Goal: Check status

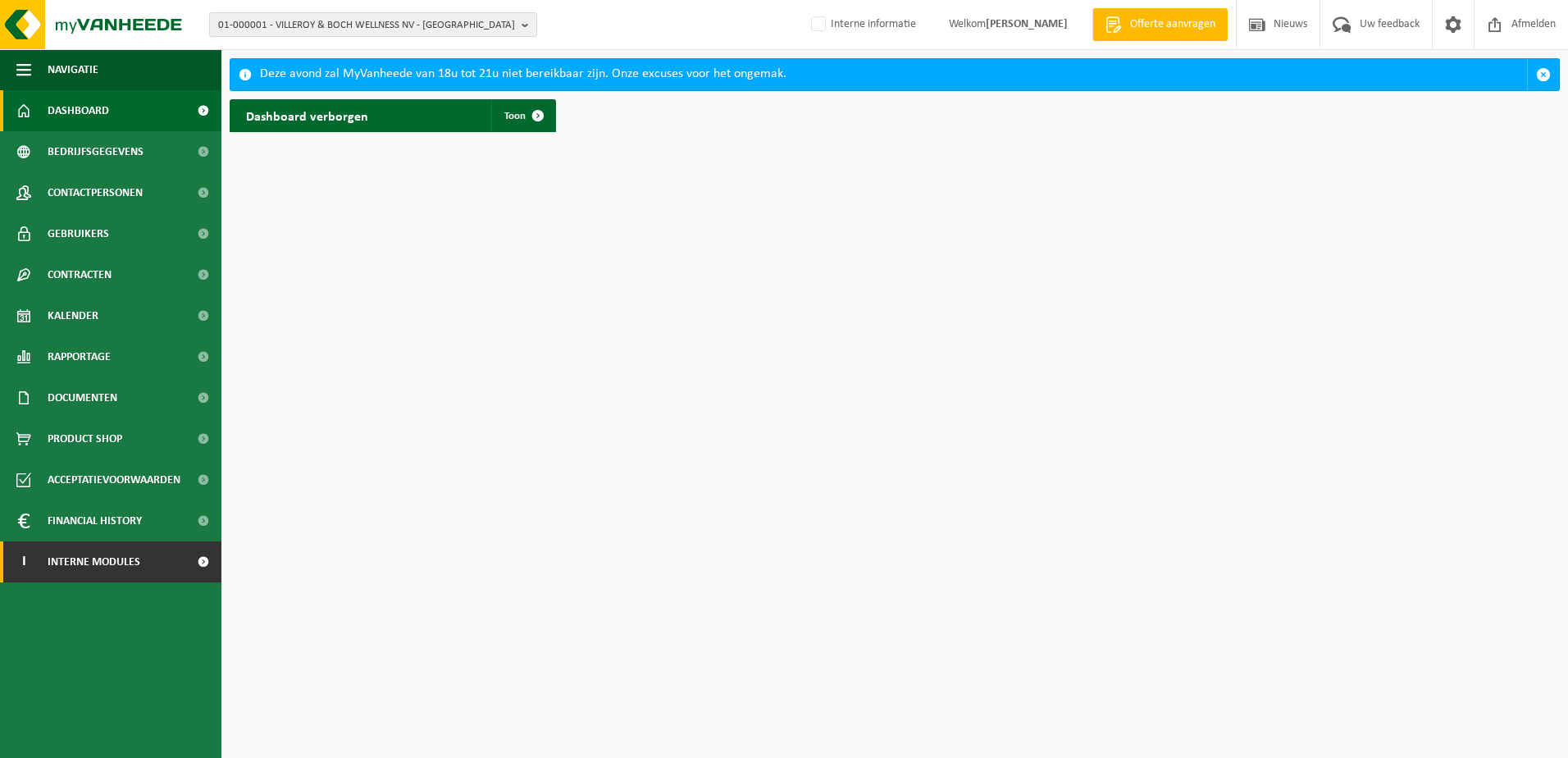
click at [89, 559] on span "Interne modules" at bounding box center [94, 562] width 92 height 41
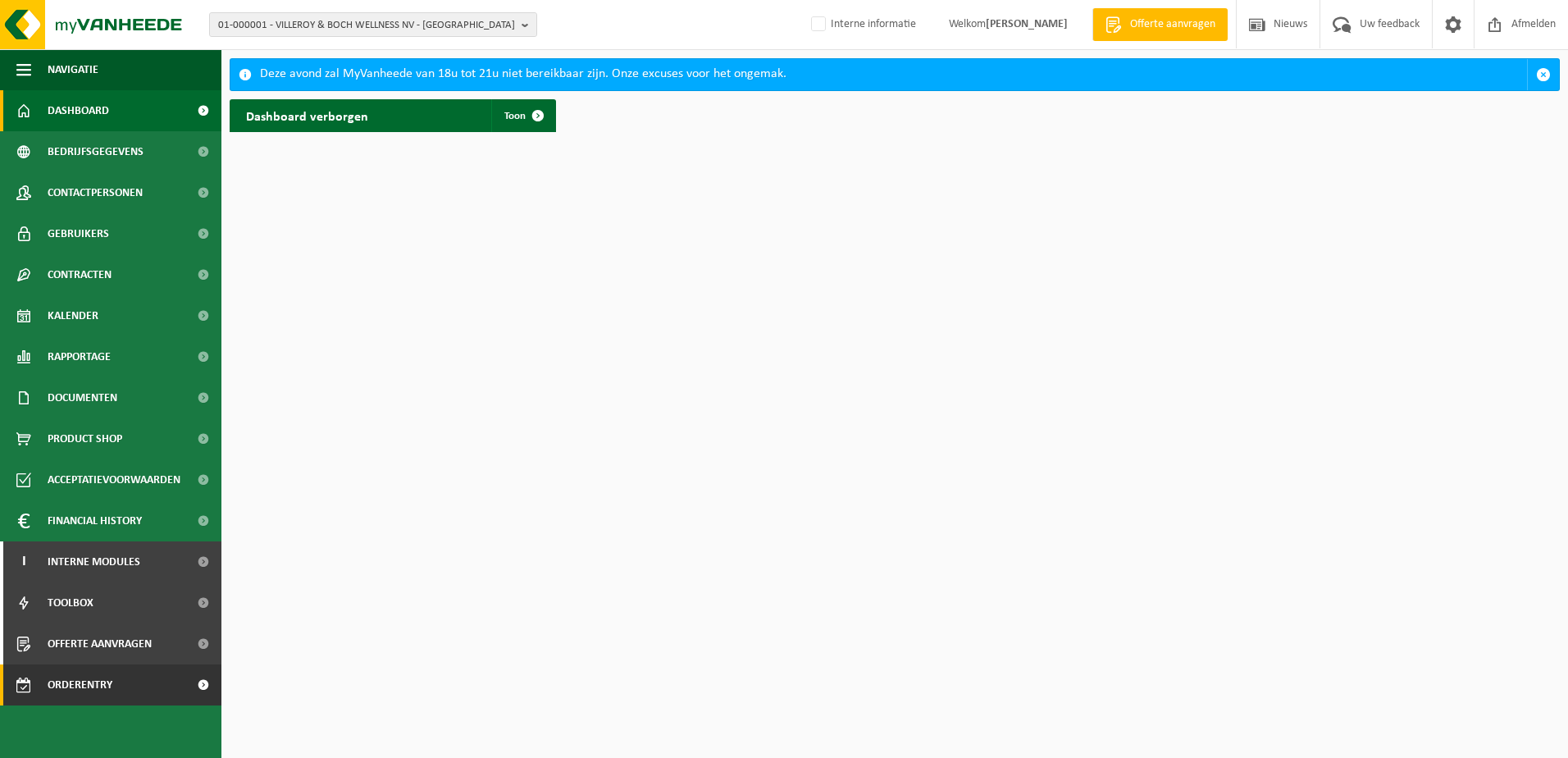
drag, startPoint x: 57, startPoint y: 683, endPoint x: 108, endPoint y: 687, distance: 51.2
click at [58, 683] on span "Orderentry Goedkeuring" at bounding box center [116, 685] width 138 height 41
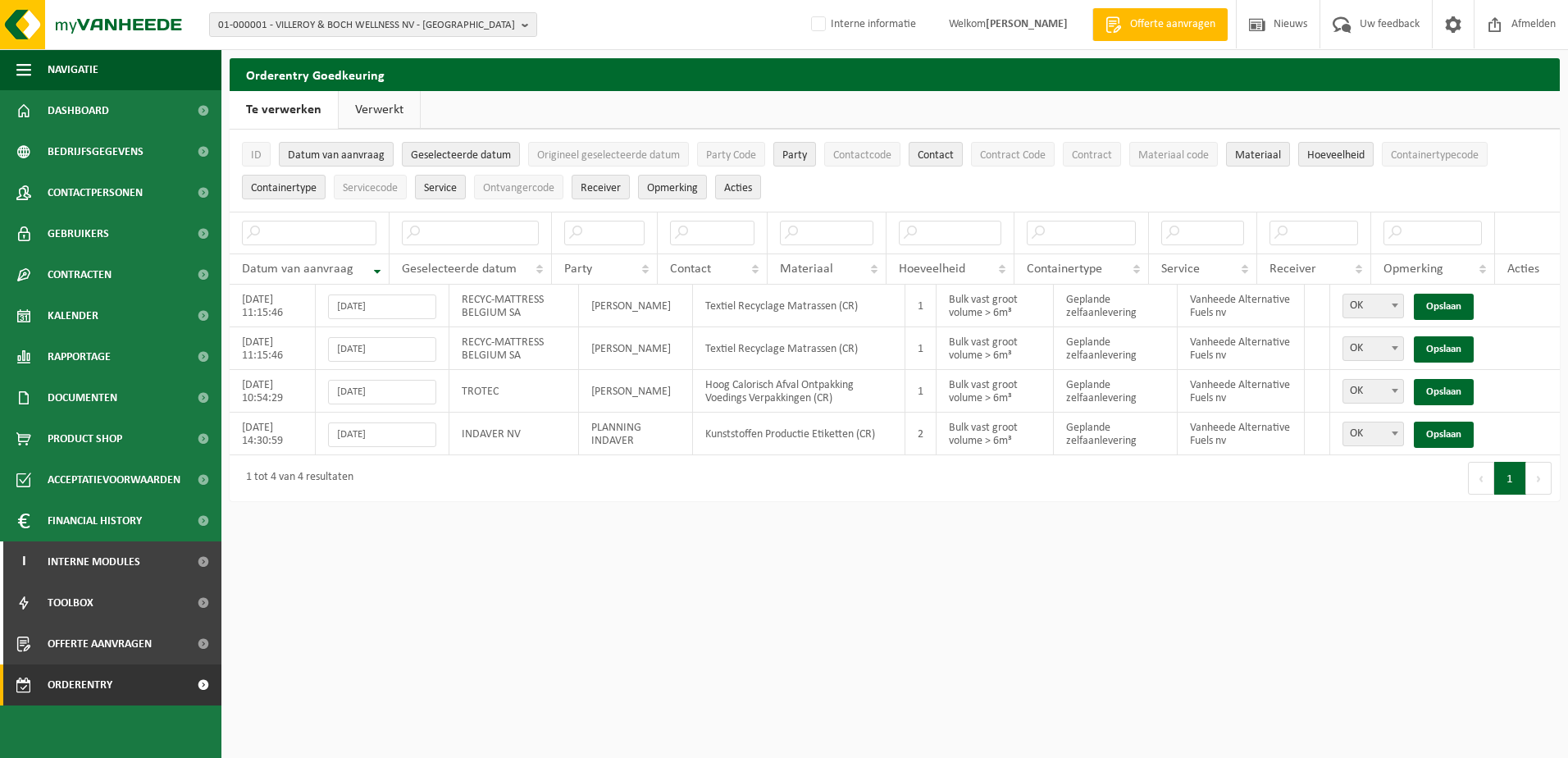
click at [373, 110] on link "Verwerkt" at bounding box center [379, 110] width 81 height 38
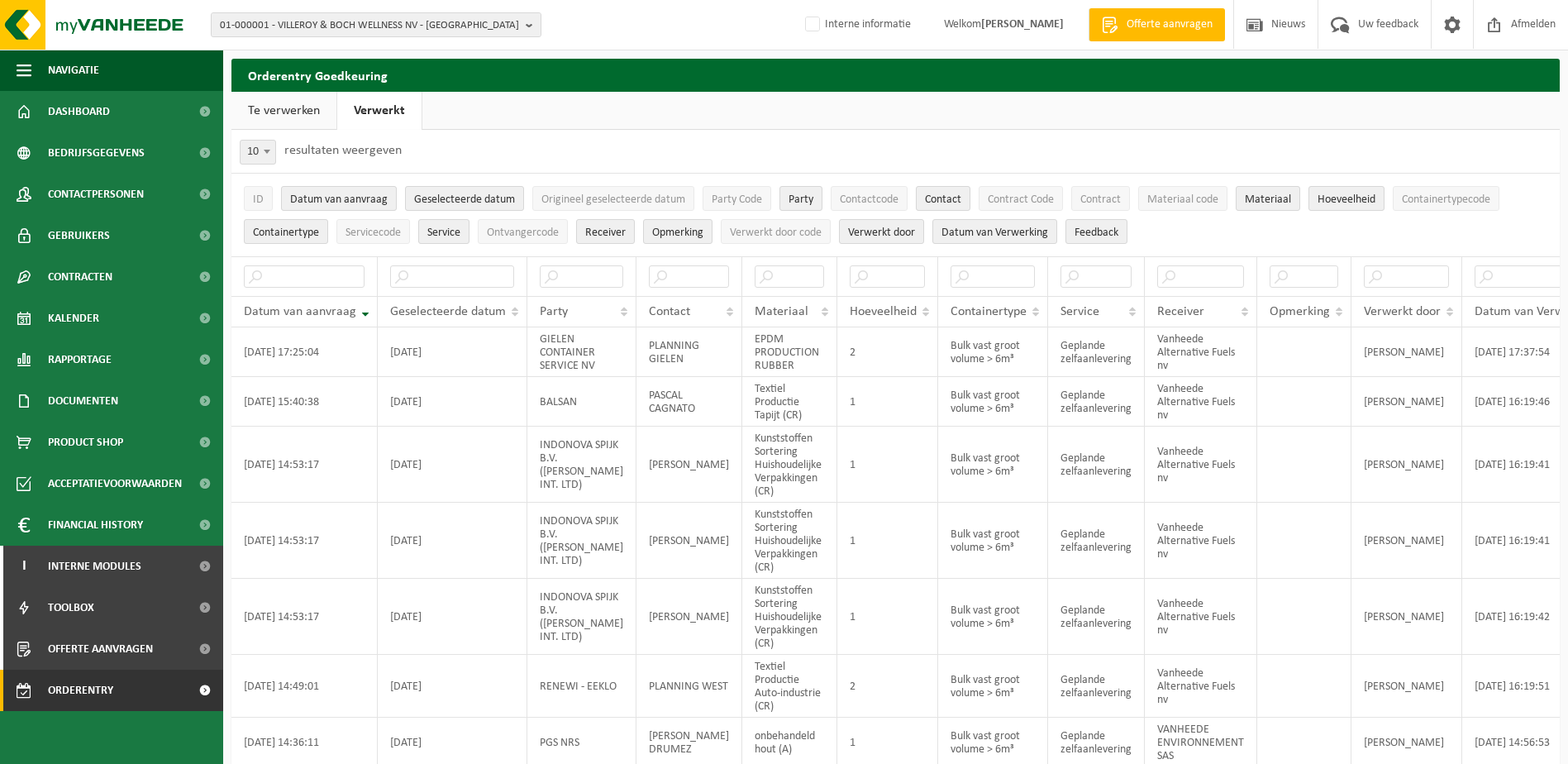
click at [280, 107] on link "Te verwerken" at bounding box center [284, 111] width 105 height 38
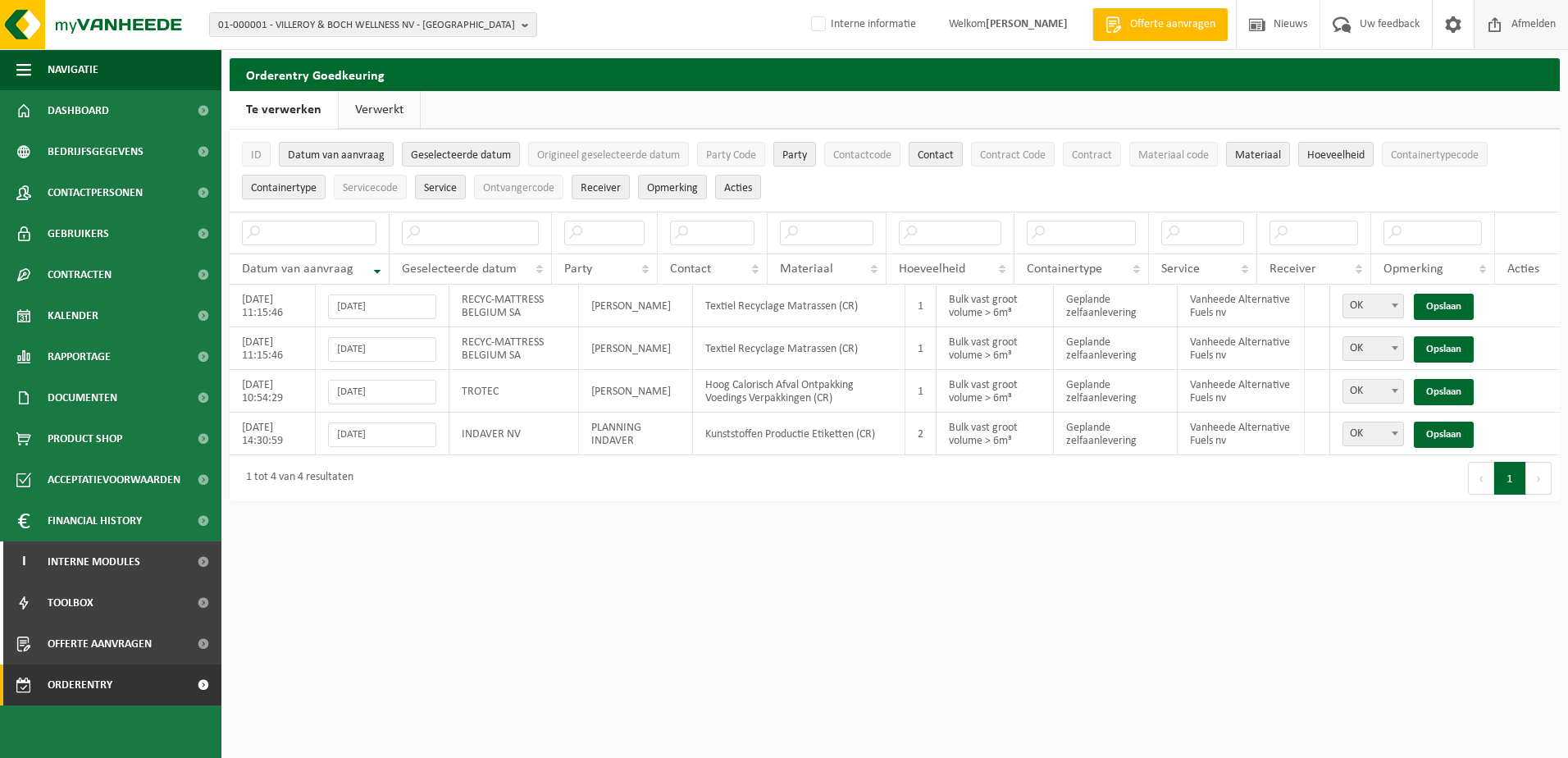
click at [1523, 21] on span "Afmelden" at bounding box center [1533, 24] width 52 height 49
